Goal: Share content: Share content

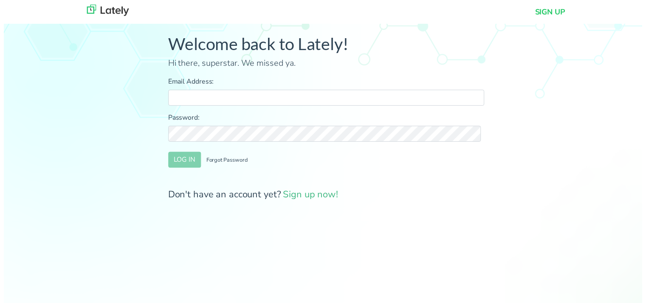
type input "[PERSON_NAME][EMAIL_ADDRESS][DOMAIN_NAME]"
click at [186, 159] on button "LOG IN" at bounding box center [182, 162] width 33 height 16
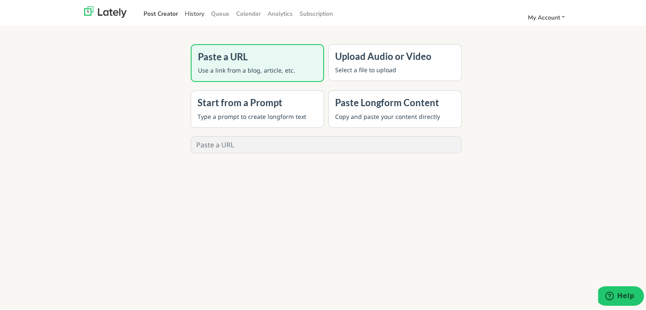
click at [198, 16] on link "History" at bounding box center [194, 12] width 26 height 14
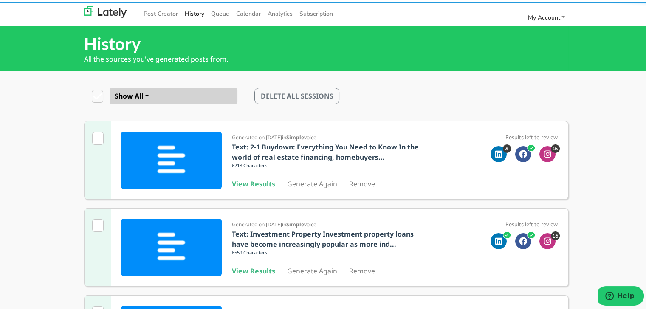
scroll to position [271, 0]
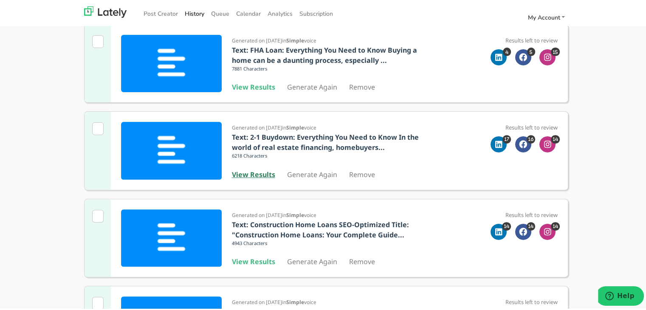
click at [245, 174] on b "View Results" at bounding box center [253, 172] width 43 height 9
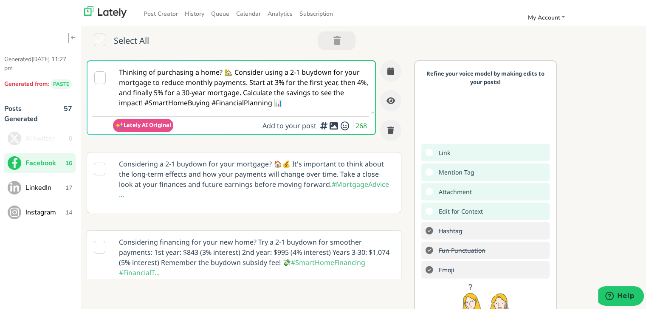
click at [242, 59] on textarea "Thinking of purchasing a home? 🏡 Consider using a 2-1 buydown for your mortgage…" at bounding box center [244, 85] width 262 height 53
paste textarea "[URL][DOMAIN_NAME]"
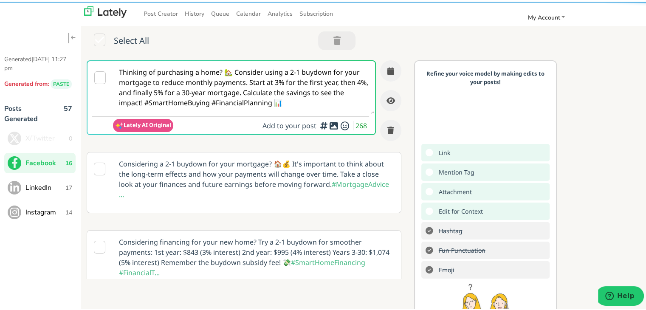
paste textarea "Interested in a DSCR loan but not sure what lenders are looking for? 🤔 This pos…"
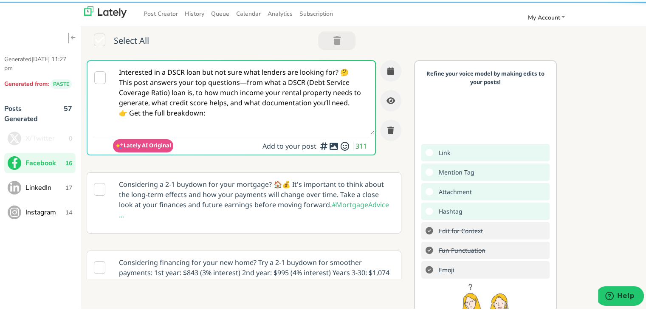
click at [239, 82] on textarea "Interested in a DSCR loan but not sure what lenders are looking for? 🤔 This pos…" at bounding box center [244, 95] width 262 height 73
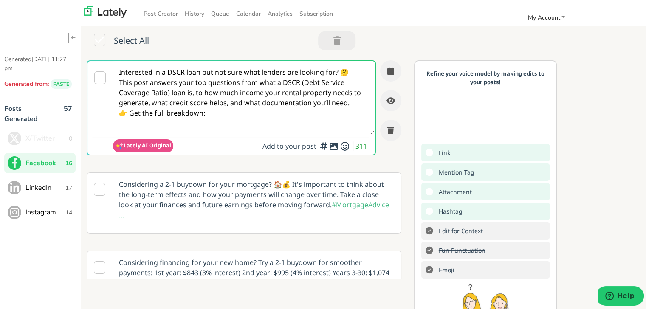
click at [353, 97] on textarea "Interested in a DSCR loan but not sure what lenders are looking for? 🤔 This pos…" at bounding box center [244, 95] width 262 height 73
click at [217, 124] on textarea "Interested in a DSCR loan but not sure what lenders are looking for? 🤔 This pos…" at bounding box center [244, 95] width 262 height 73
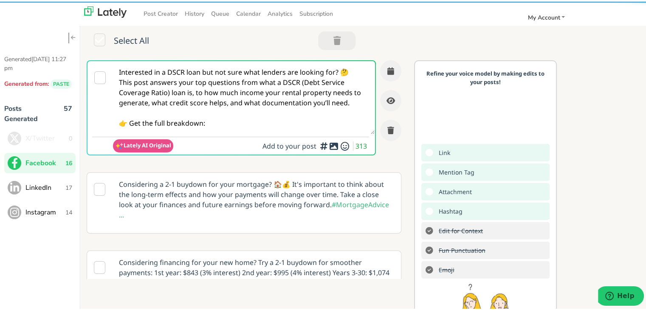
paste textarea "[URL][DOMAIN_NAME]"
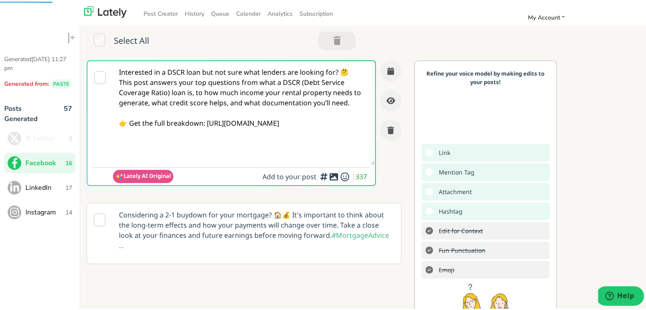
click at [197, 79] on textarea "Interested in a DSCR loan but not sure what lenders are looking for? 🤔 This pos…" at bounding box center [244, 111] width 262 height 104
click at [172, 89] on textarea "Interested in a DSCR loan but not sure what lenders are looking for? 🤔 This pos…" at bounding box center [244, 111] width 262 height 104
click at [170, 89] on textarea "Interested in a DSCR loan but not sure what lenders are looking for? 🤔 This pos…" at bounding box center [244, 111] width 262 height 104
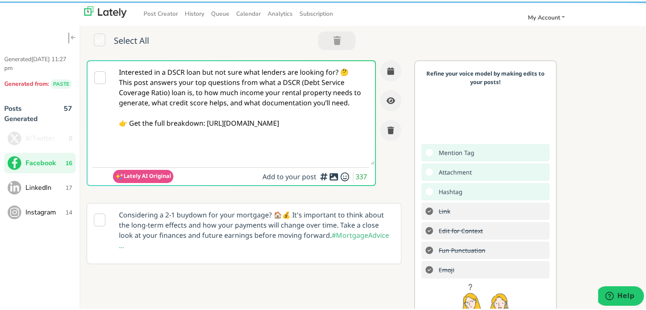
click at [170, 89] on textarea "Interested in a DSCR loan but not sure what lenders are looking for? 🤔 This pos…" at bounding box center [244, 111] width 262 height 104
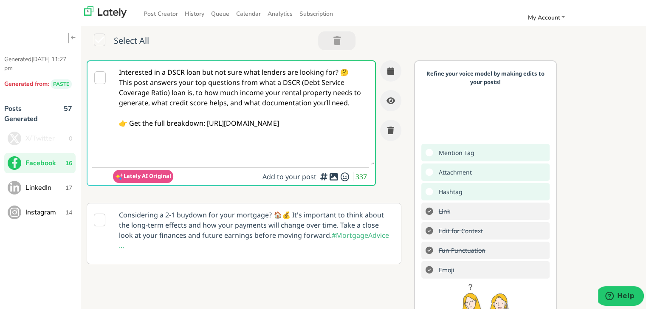
type textarea "Interested in a DSCR loan but not sure what lenders are looking for? 🤔 This pos…"
click at [240, 131] on textarea "Interested in a DSCR loan but not sure what lenders are looking for? 🤔 This pos…" at bounding box center [244, 111] width 262 height 104
click at [387, 70] on icon "button" at bounding box center [390, 69] width 7 height 8
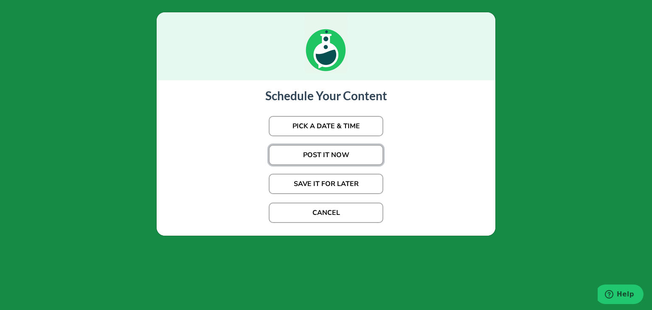
click at [333, 150] on button "POST IT NOW" at bounding box center [326, 155] width 115 height 20
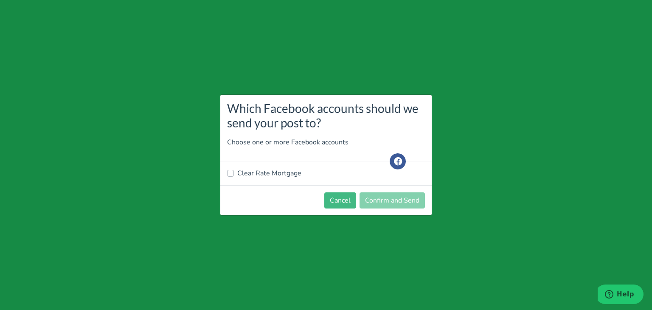
click at [265, 173] on label "Clear Rate Mortgage" at bounding box center [269, 173] width 64 height 10
click at [234, 173] on input "Clear Rate Mortgage" at bounding box center [230, 172] width 7 height 8
checkbox input "true"
click at [396, 199] on button "Confirm and Send" at bounding box center [392, 200] width 65 height 16
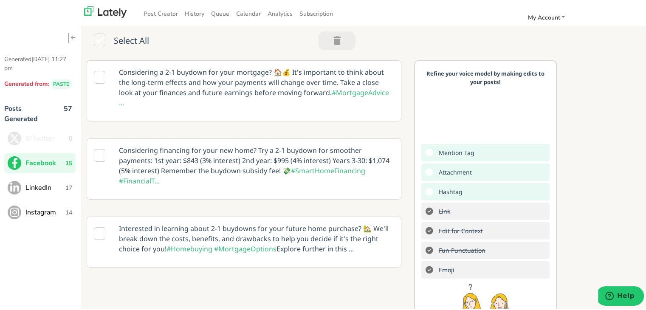
click at [52, 182] on span "LinkedIn" at bounding box center [45, 186] width 40 height 10
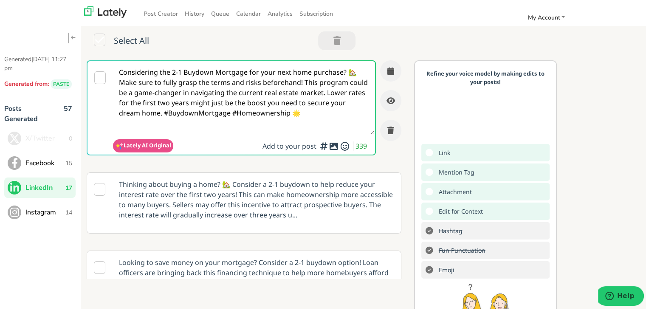
click at [182, 82] on textarea "Considering the 2-1 Buydown Mortgage for your next home purchase? 🏡 Make sure t…" at bounding box center [244, 95] width 262 height 73
paste textarea "Are you a real estate investor or self-employed professional exploring DSCR loa…"
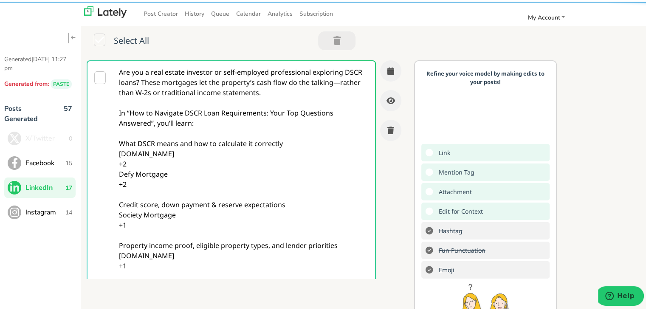
scroll to position [22, 0]
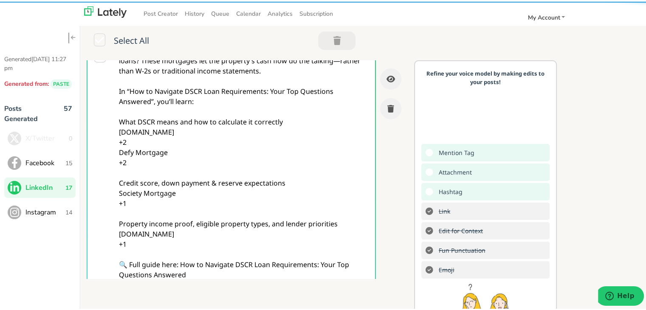
drag, startPoint x: 191, startPoint y: 234, endPoint x: 110, endPoint y: 121, distance: 138.9
click at [110, 121] on div "Are you a real estate investor or self-employed professional exploring DSCR loa…" at bounding box center [231, 171] width 289 height 268
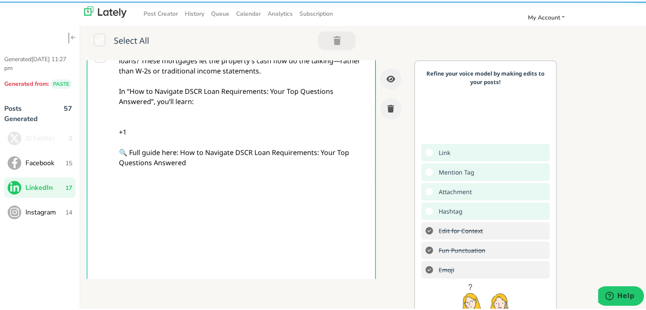
click at [146, 121] on textarea "Are you a real estate investor or self-employed professional exploring DSCR loa…" at bounding box center [244, 161] width 262 height 246
click at [146, 125] on textarea "Are you a real estate investor or self-employed professional exploring DSCR loa…" at bounding box center [244, 161] width 262 height 246
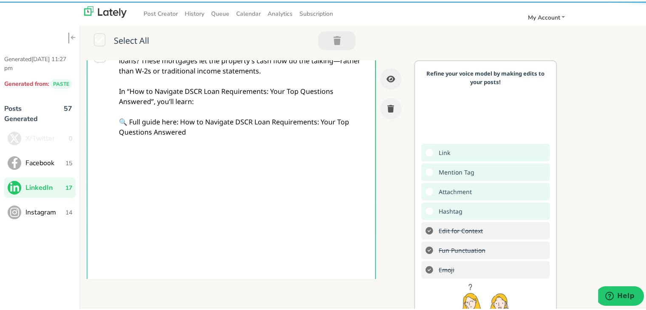
drag, startPoint x: 204, startPoint y: 97, endPoint x: 107, endPoint y: 92, distance: 97.0
click at [107, 92] on div "Are you a real estate investor or self-employed professional exploring DSCR loa…" at bounding box center [231, 171] width 289 height 268
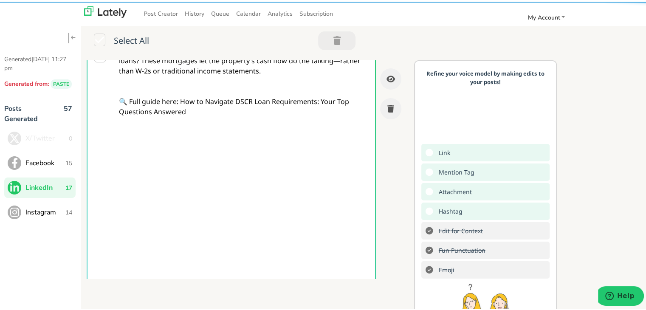
scroll to position [7, 0]
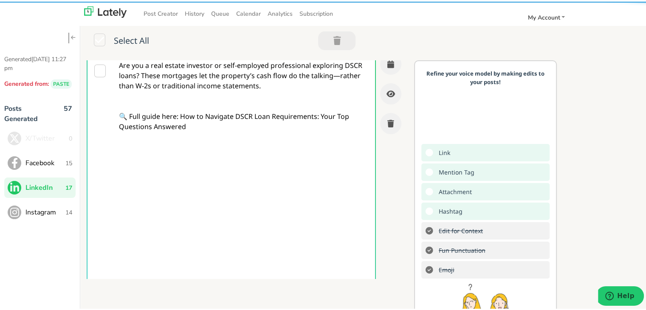
click at [335, 75] on textarea "Are you a real estate investor or self-employed professional exploring DSCR loa…" at bounding box center [244, 176] width 262 height 246
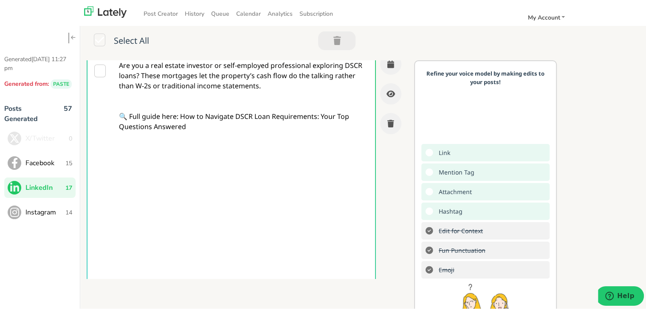
click at [140, 70] on textarea "Are you a real estate investor or self-employed professional exploring DSCR loa…" at bounding box center [244, 176] width 262 height 246
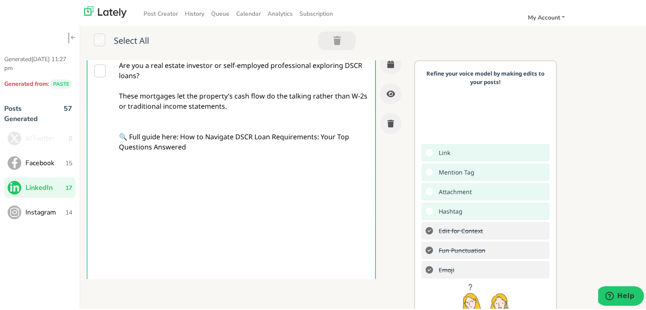
drag, startPoint x: 181, startPoint y: 136, endPoint x: 192, endPoint y: 147, distance: 15.3
click at [192, 147] on textarea "Are you a real estate investor or self-employed professional exploring DSCR loa…" at bounding box center [244, 176] width 262 height 246
paste textarea "[URL][DOMAIN_NAME]"
type textarea "Are you a real estate investor or self-employed professional exploring DSCR loa…"
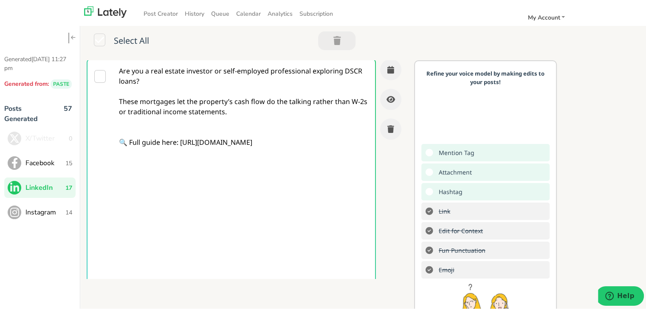
scroll to position [0, 0]
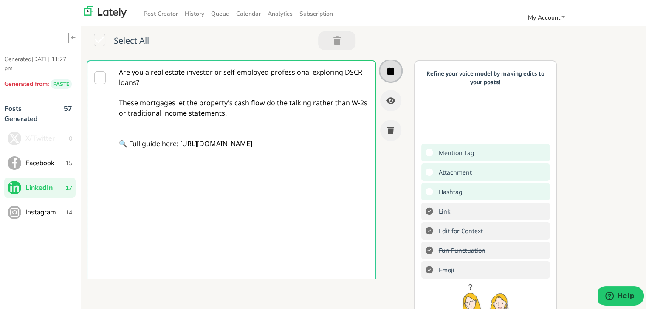
click at [387, 70] on icon "button" at bounding box center [390, 69] width 7 height 8
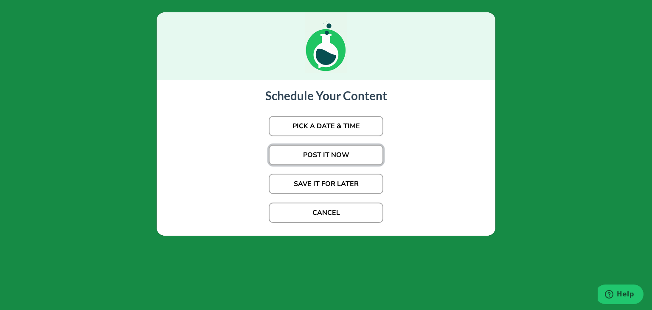
click at [302, 152] on button "POST IT NOW" at bounding box center [326, 155] width 115 height 20
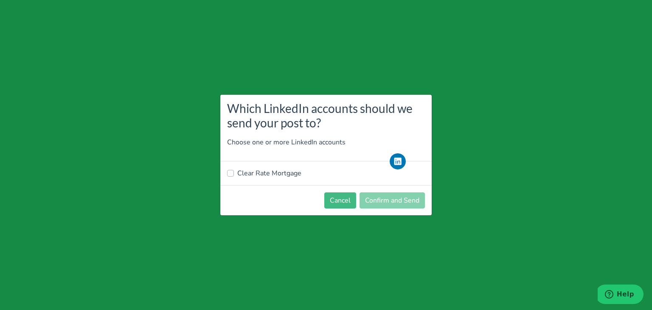
click at [262, 172] on label "Clear Rate Mortgage" at bounding box center [269, 173] width 64 height 10
click at [234, 172] on input "Clear Rate Mortgage" at bounding box center [230, 172] width 7 height 8
checkbox input "true"
click at [388, 200] on button "Confirm and Send" at bounding box center [392, 200] width 65 height 16
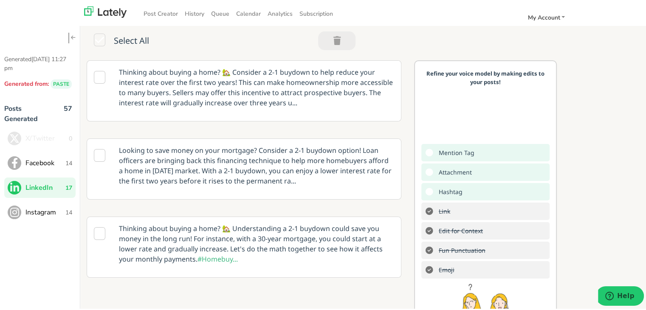
click at [61, 158] on span "Facebook" at bounding box center [45, 161] width 40 height 10
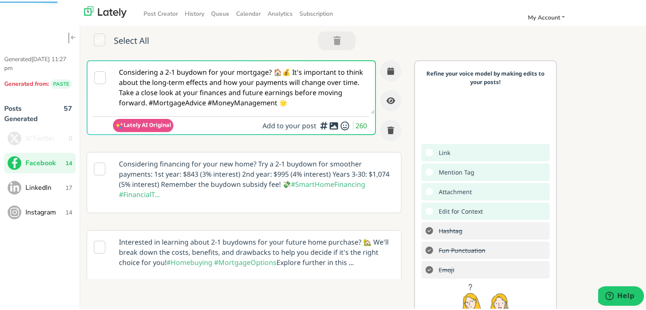
click at [214, 92] on textarea "Considering a 2-1 buydown for your mortgage? 🏠💰 It's important to think about t…" at bounding box center [244, 85] width 262 height 53
paste textarea "Thinking of financing your next investment property? A DSCR (Debt Service Cover…"
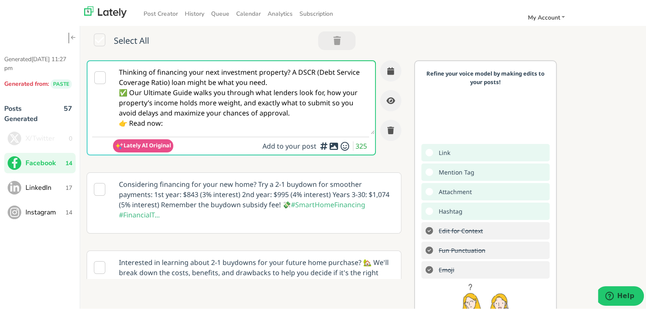
click at [279, 80] on textarea "Thinking of financing your next investment property? A DSCR (Debt Service Cover…" at bounding box center [244, 95] width 262 height 73
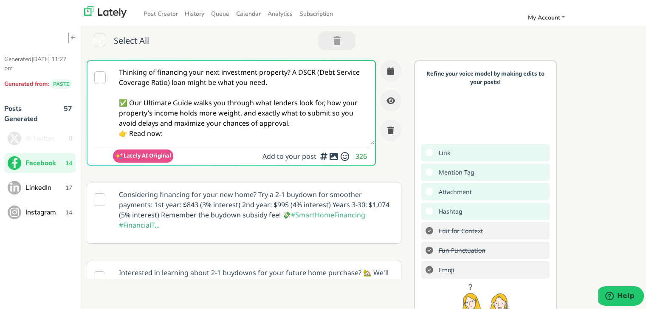
click at [308, 124] on textarea "Thinking of financing your next investment property? A DSCR (Debt Service Cover…" at bounding box center [244, 100] width 262 height 83
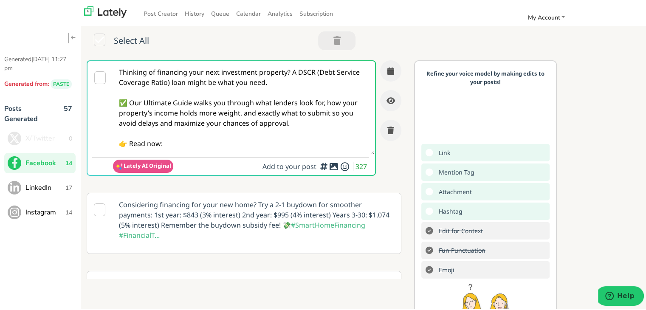
click at [207, 151] on textarea "Thinking of financing your next investment property? A DSCR (Debt Service Cover…" at bounding box center [244, 105] width 262 height 93
paste textarea "[URL][DOMAIN_NAME]"
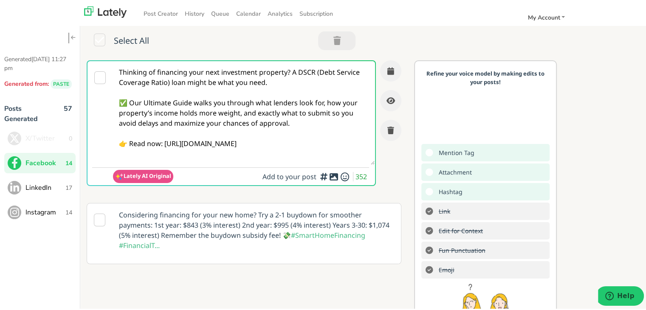
click at [197, 134] on textarea "Thinking of financing your next investment property? A DSCR (Debt Service Cover…" at bounding box center [244, 111] width 262 height 104
type textarea "Thinking of financing your next investment property? A DSCR (Debt Service Cover…"
click at [380, 65] on button "button" at bounding box center [390, 69] width 21 height 21
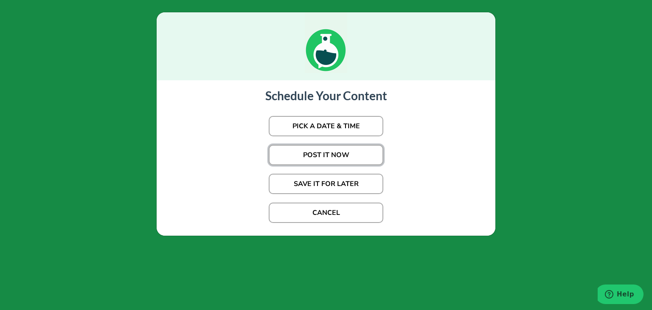
click at [293, 157] on button "POST IT NOW" at bounding box center [326, 155] width 115 height 20
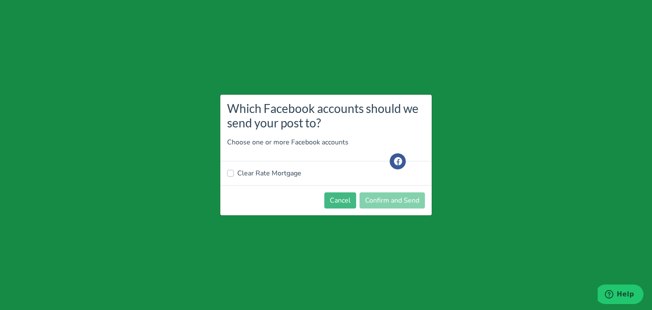
click at [251, 175] on label "Clear Rate Mortgage" at bounding box center [269, 173] width 64 height 10
click at [234, 175] on input "Clear Rate Mortgage" at bounding box center [230, 172] width 7 height 8
checkbox input "true"
click at [402, 203] on button "Confirm and Send" at bounding box center [392, 200] width 65 height 16
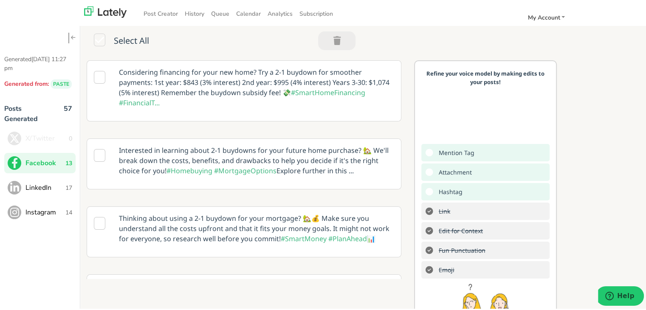
click at [37, 191] on span "LinkedIn" at bounding box center [45, 186] width 40 height 10
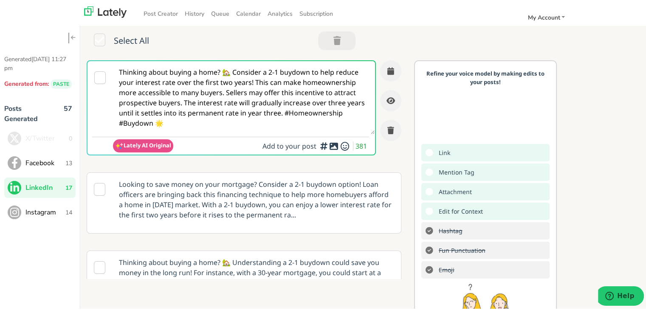
click at [232, 68] on textarea "Thinking about buying a home? 🏡 Consider a 2-1 buydown to help reduce your inte…" at bounding box center [244, 95] width 262 height 73
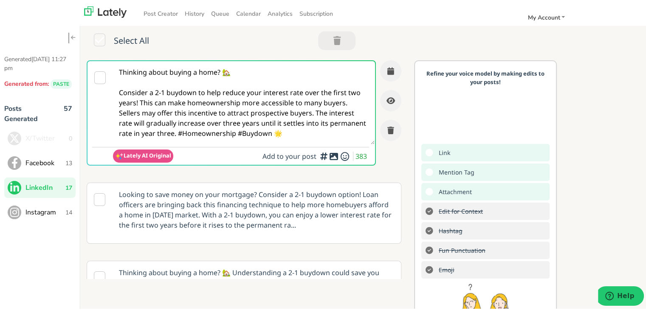
click at [314, 111] on textarea "Thinking about buying a home? 🏡 Consider a 2-1 buydown to help reduce your inte…" at bounding box center [244, 100] width 262 height 83
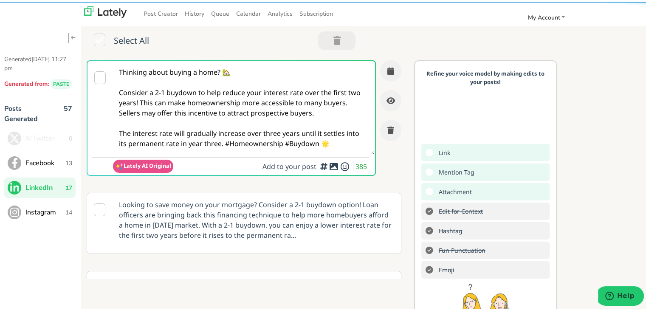
click at [223, 141] on textarea "Thinking about buying a home? 🏡 Consider a 2-1 buydown to help reduce your inte…" at bounding box center [244, 105] width 262 height 93
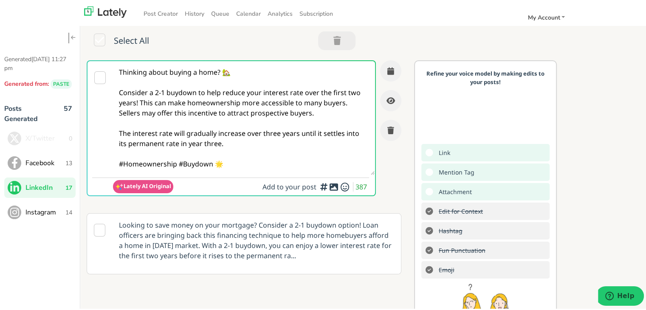
click at [255, 117] on textarea "Thinking about buying a home? 🏡 Consider a 2-1 buydown to help reduce your inte…" at bounding box center [244, 116] width 262 height 114
paste textarea "Real estate investor? Self-employed? A DSCR loan could be your strategic way to…"
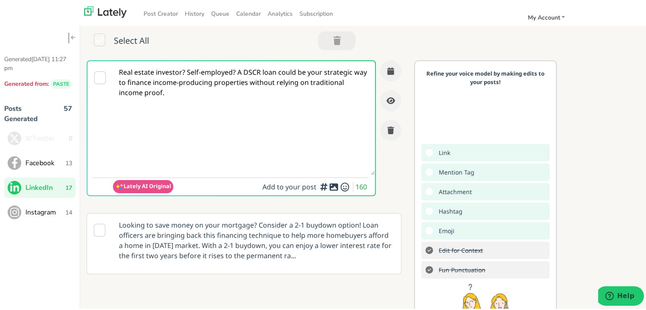
click at [186, 70] on textarea "Real estate investor? Self-employed? A DSCR loan could be your strategic way to…" at bounding box center [244, 116] width 262 height 114
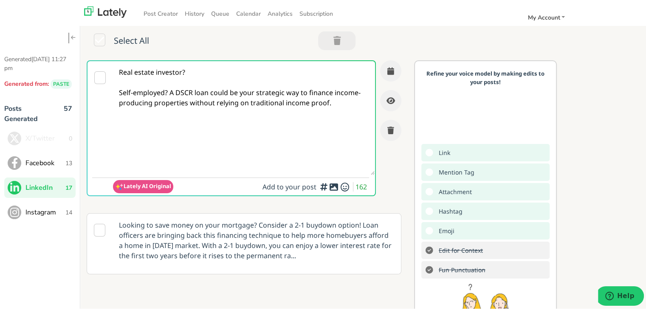
click at [230, 130] on textarea "Real estate investor? Self-employed? A DSCR loan could be your strategic way to…" at bounding box center [244, 116] width 262 height 114
click at [223, 135] on textarea "Real estate investor? Self-employed? A DSCR loan could be your strategic way to…" at bounding box center [244, 116] width 262 height 114
click at [343, 126] on textarea "Real estate investor? Self-employed? A DSCR loan could be your strategic way to…" at bounding box center [244, 116] width 262 height 114
paste textarea "Dive into the full guide:"
paste textarea "[URL][DOMAIN_NAME]"
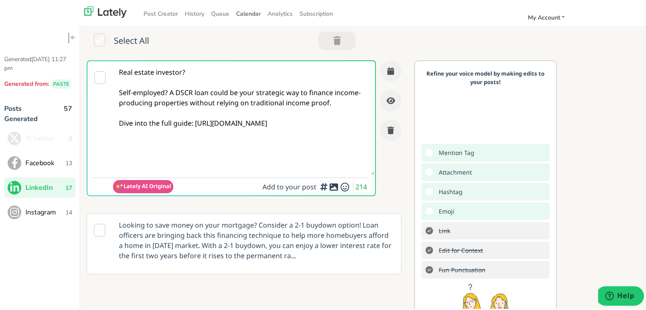
type textarea "Real estate investor? Self-employed? A DSCR loan could be your strategic way to…"
click at [387, 66] on icon "button" at bounding box center [390, 69] width 7 height 8
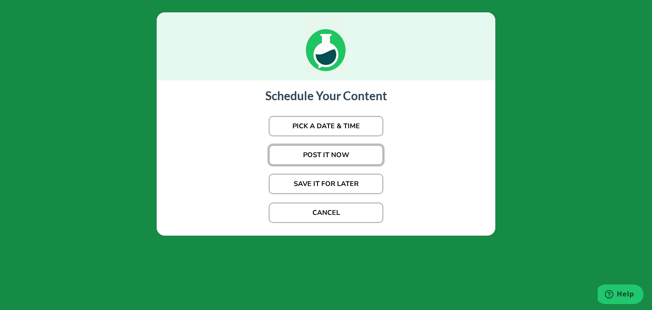
click at [313, 152] on button "POST IT NOW" at bounding box center [326, 155] width 115 height 20
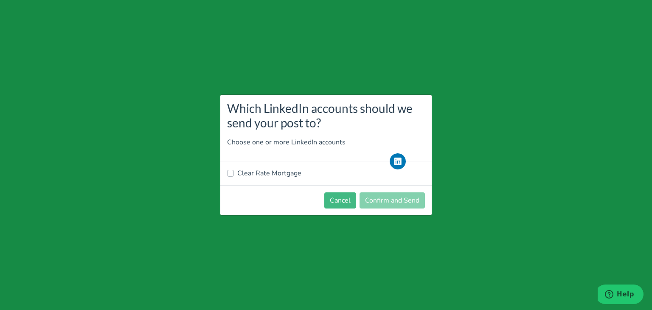
click at [265, 176] on label "Clear Rate Mortgage" at bounding box center [269, 173] width 64 height 10
click at [234, 176] on input "Clear Rate Mortgage" at bounding box center [230, 172] width 7 height 8
checkbox input "true"
click at [390, 207] on button "Confirm and Send" at bounding box center [392, 200] width 65 height 16
